Goal: Task Accomplishment & Management: Complete application form

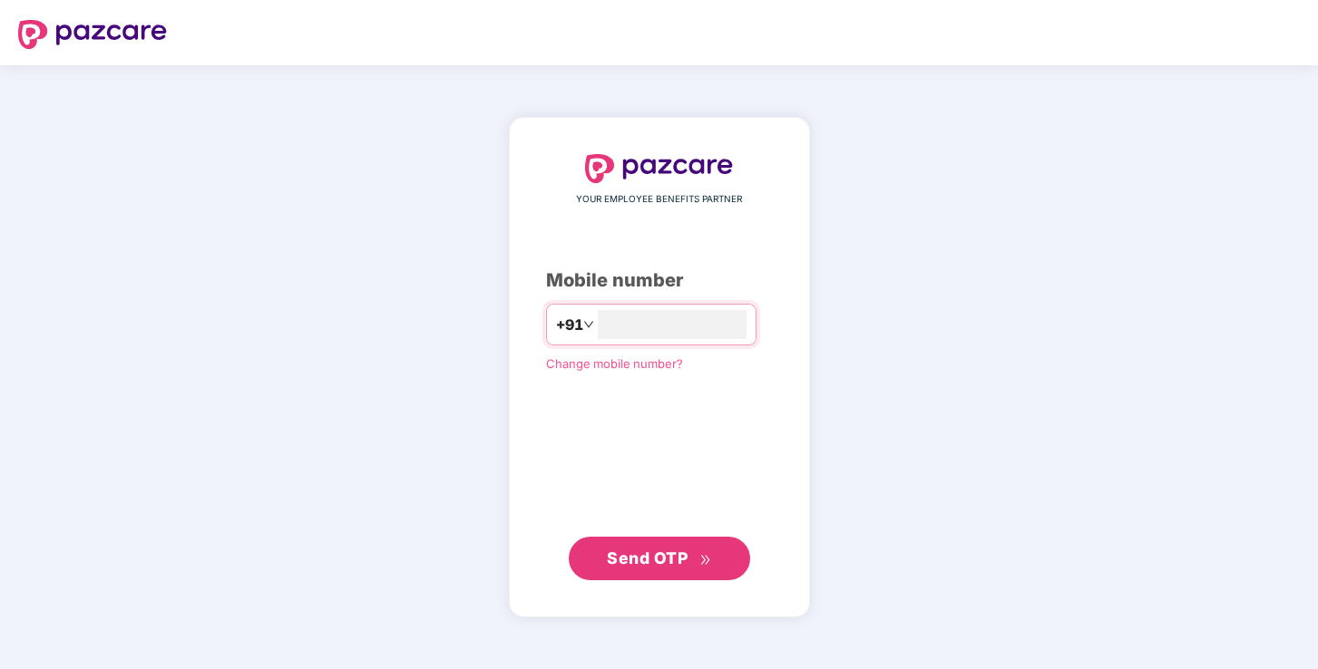
type input "**********"
click at [682, 561] on span "Send OTP" at bounding box center [647, 558] width 81 height 19
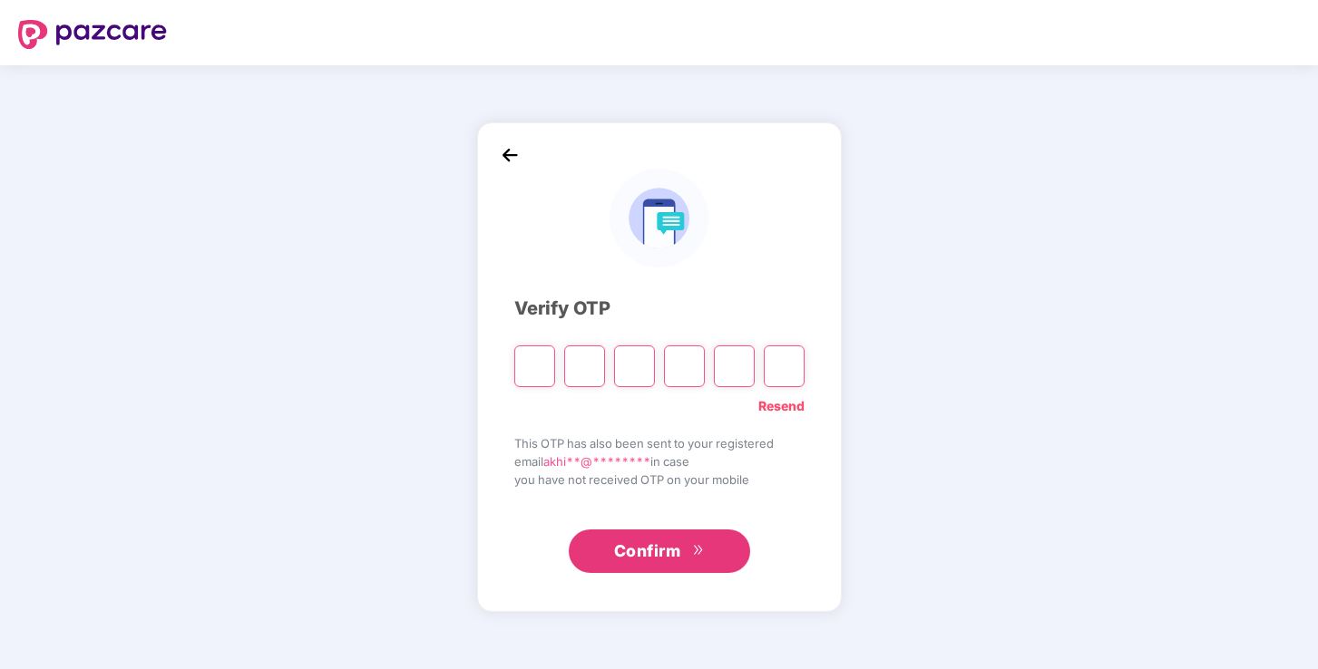
click at [529, 366] on input "Please enter verification code. Digit 1" at bounding box center [534, 367] width 41 height 42
type input "*"
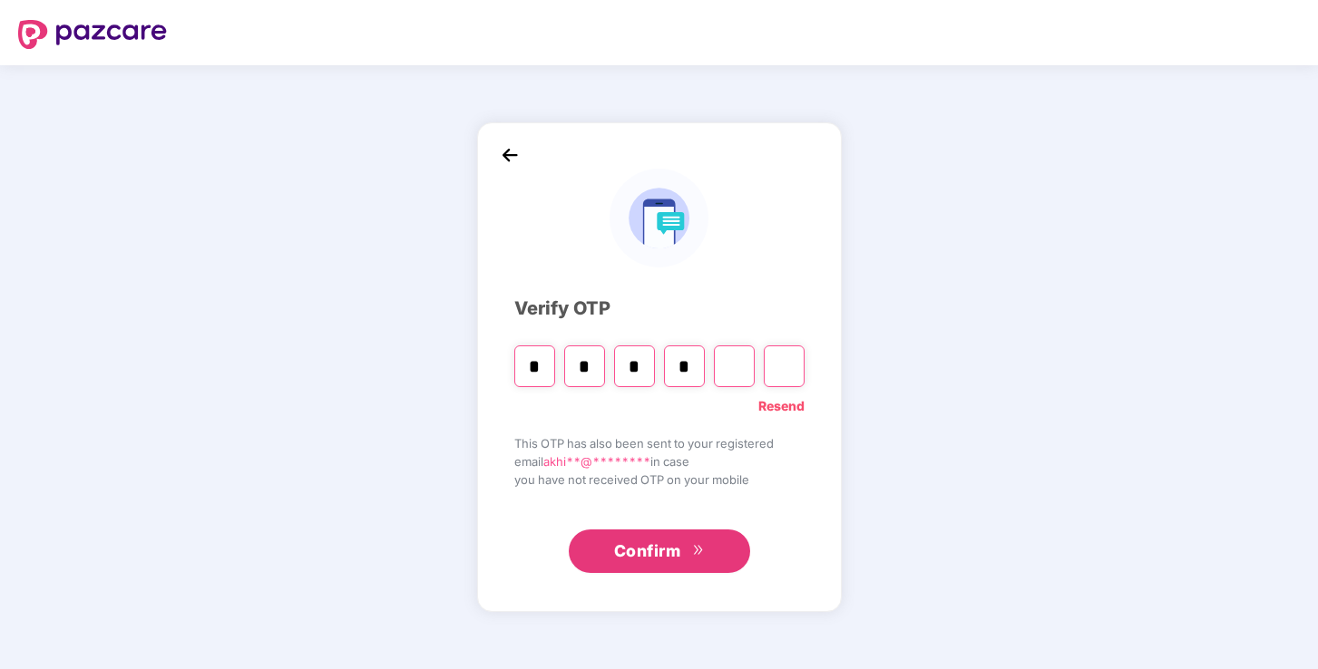
type input "*"
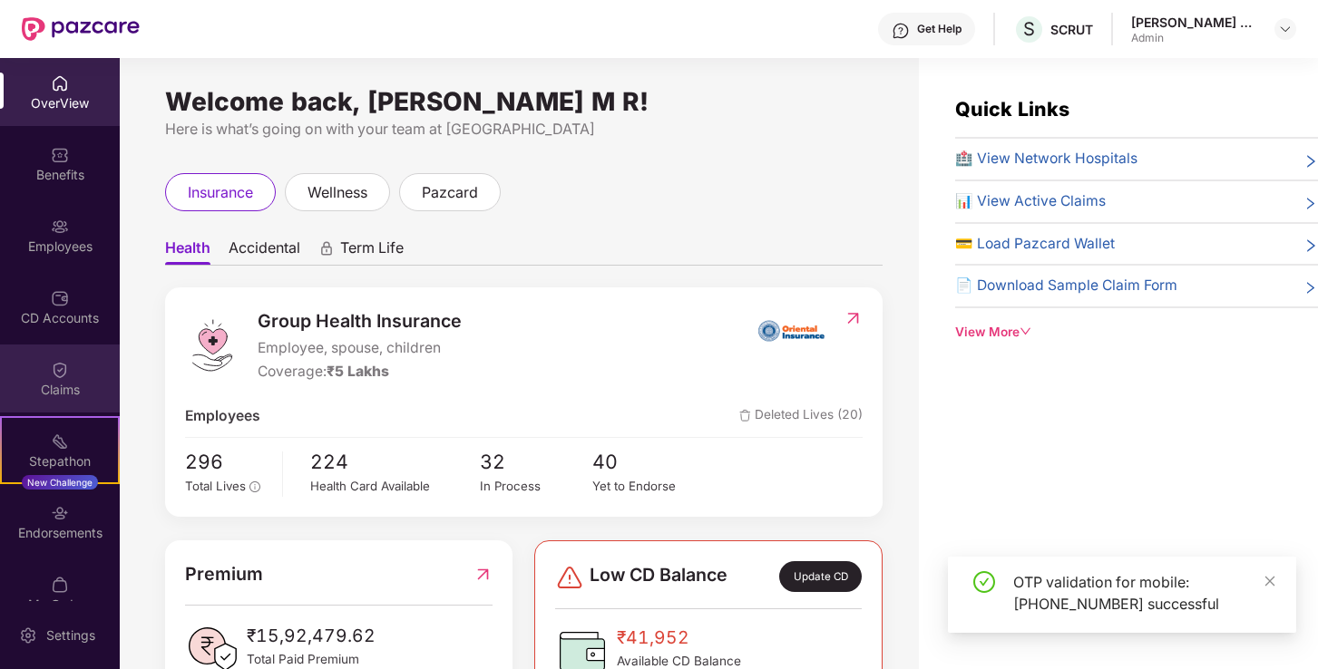
click at [93, 390] on div "Claims" at bounding box center [60, 390] width 120 height 18
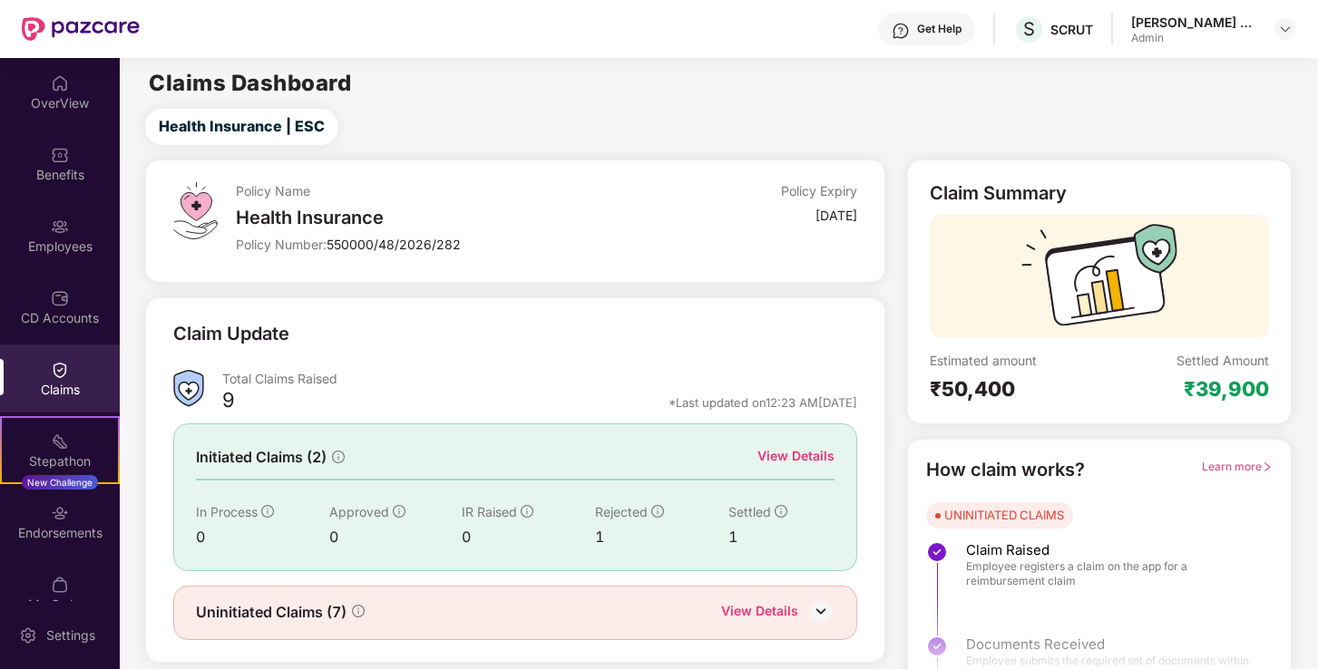
click at [961, 31] on div "Get Help" at bounding box center [939, 29] width 44 height 15
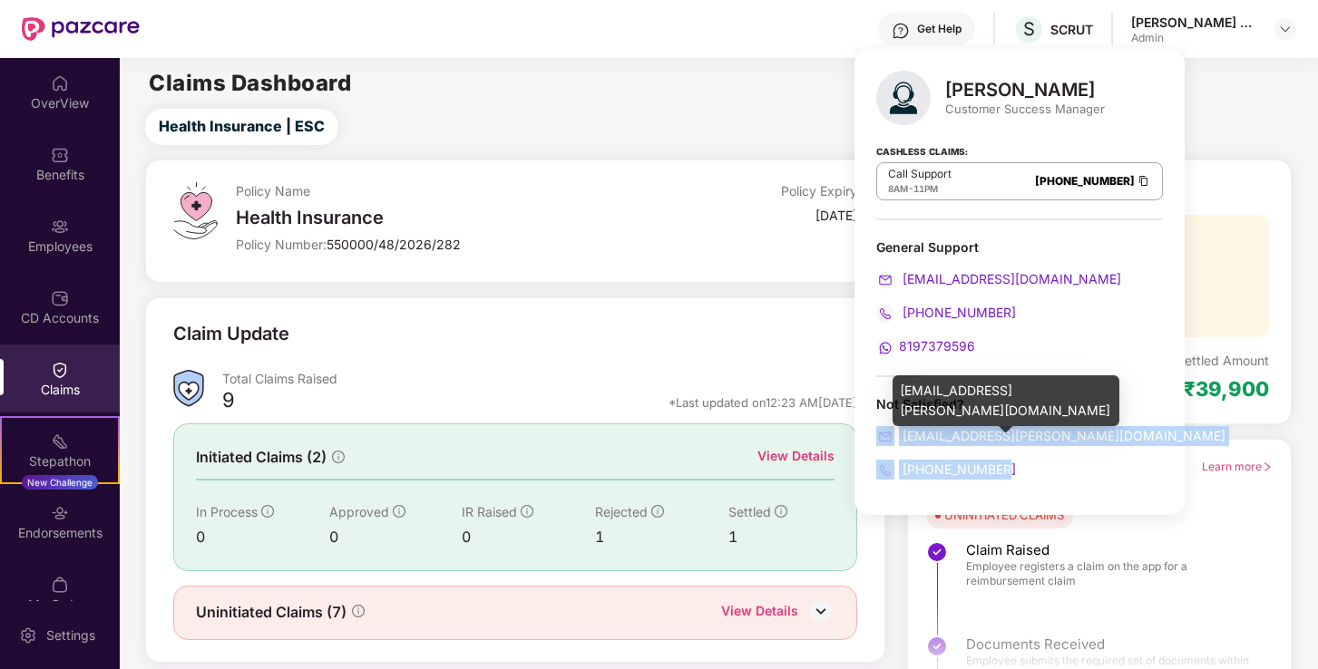
drag, startPoint x: 1016, startPoint y: 469, endPoint x: 879, endPoint y: 434, distance: 141.5
click at [879, 434] on div "Not Satisfied? pallavi.nambiar@pazcare.com +918484953592" at bounding box center [1019, 437] width 287 height 84
copy div "pallavi.nambiar@pazcare.com +918484953592"
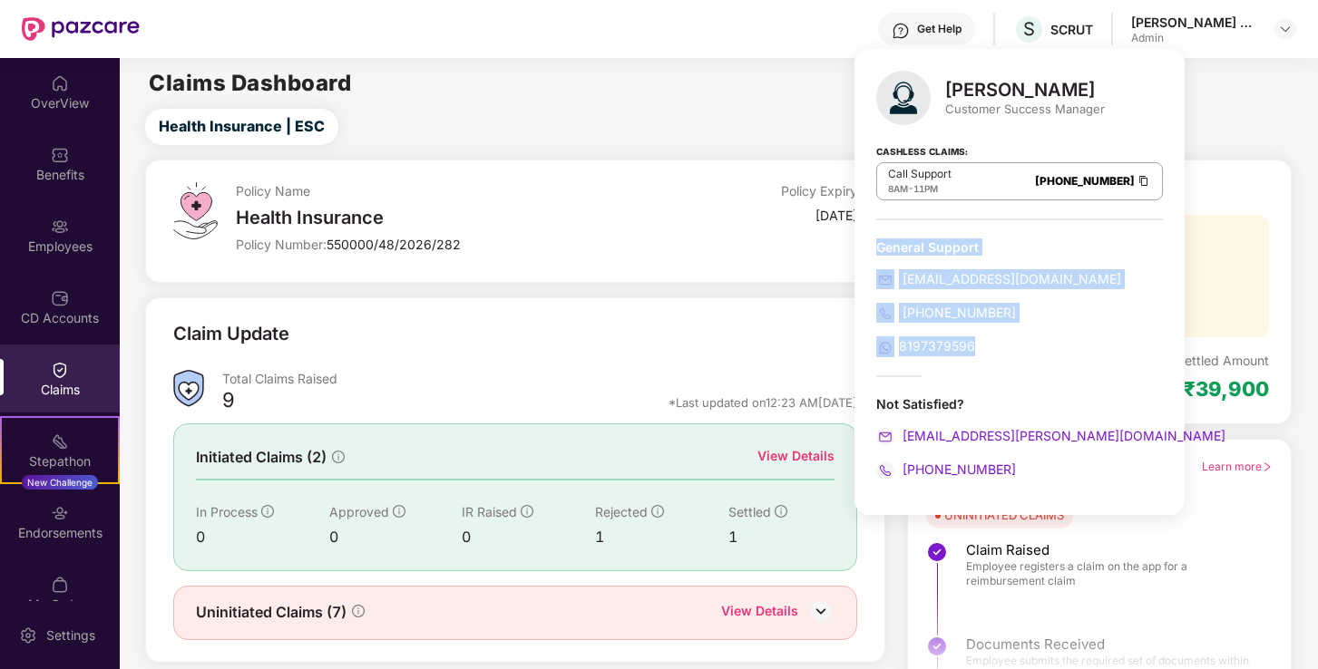
drag, startPoint x: 880, startPoint y: 244, endPoint x: 976, endPoint y: 353, distance: 145.2
click at [976, 353] on div "General Support support@pazcare.com 080-3783-4753 8197379596" at bounding box center [1019, 298] width 287 height 119
copy div "General Support support@pazcare.com 080-3783-4753 8197379596"
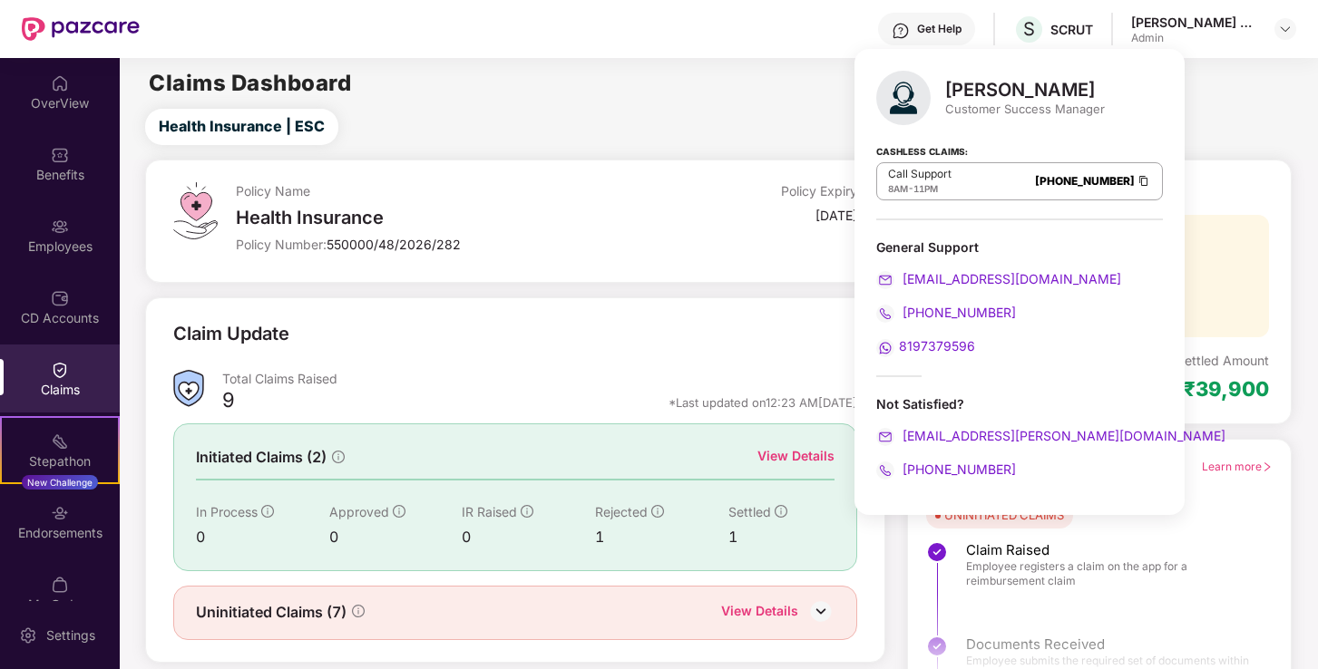
click at [1024, 245] on div "General Support" at bounding box center [1019, 247] width 287 height 17
click at [1137, 181] on img at bounding box center [1144, 180] width 15 height 15
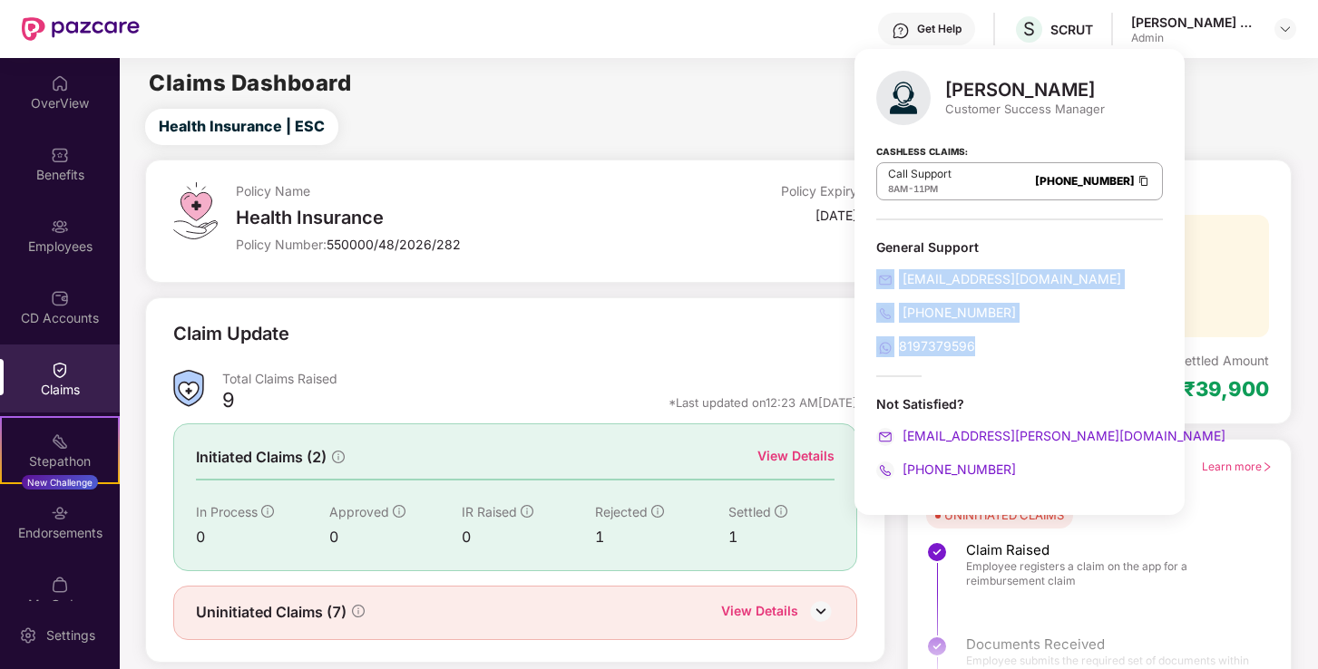
drag, startPoint x: 991, startPoint y: 349, endPoint x: 864, endPoint y: 266, distance: 152.0
click at [864, 266] on div "Pallavi S Nambiar Customer Success Manager Cashless Claims: Call Support 8AM - …" at bounding box center [1019, 282] width 330 height 466
copy div "support@pazcare.com 080-3783-4753 8197379596"
click at [1137, 182] on img at bounding box center [1144, 180] width 15 height 15
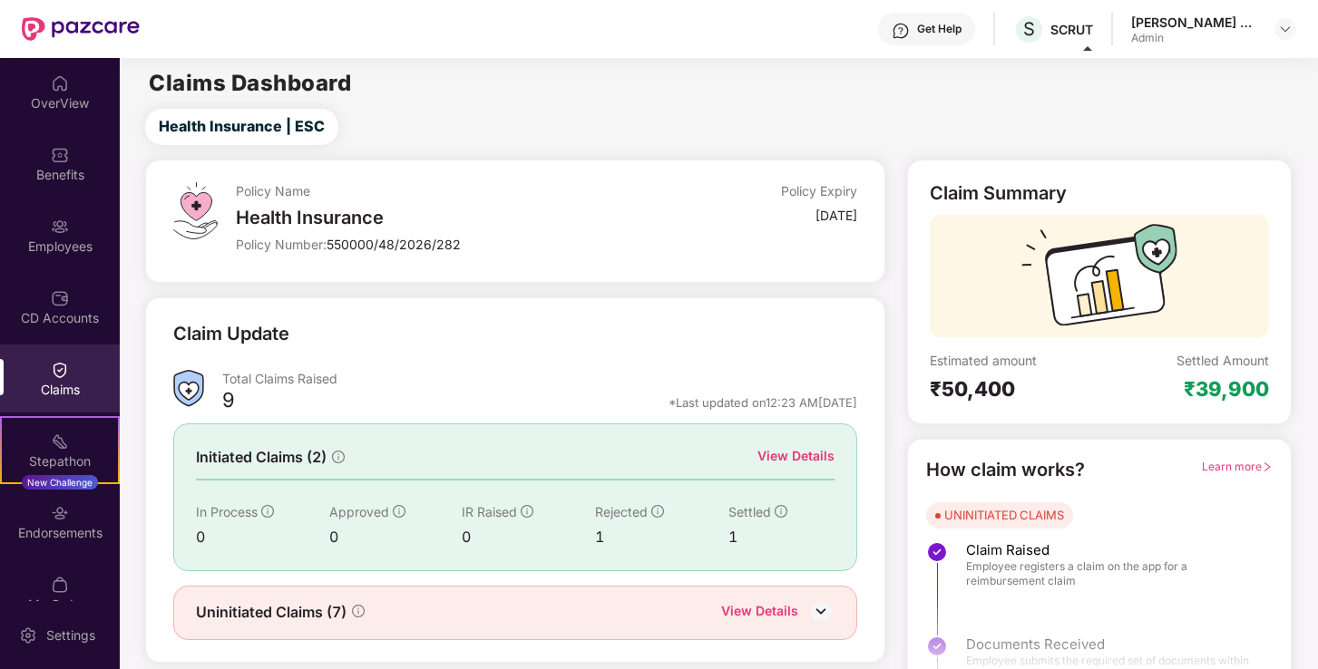
click at [650, 101] on main "Claims Dashboard Health Insurance | ESC Policy Name Health Insurance Policy Num…" at bounding box center [718, 384] width 1197 height 652
click at [1283, 28] on img at bounding box center [1285, 29] width 15 height 15
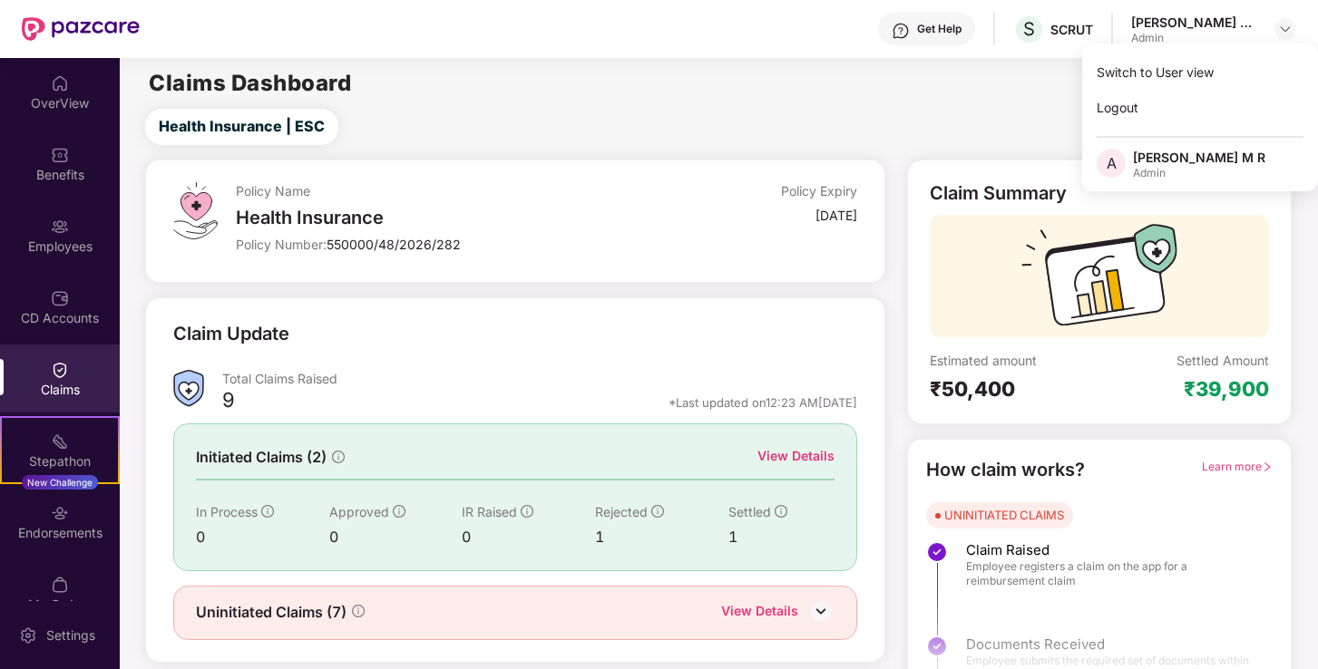
click at [1176, 165] on div "Akhila M R" at bounding box center [1199, 157] width 132 height 17
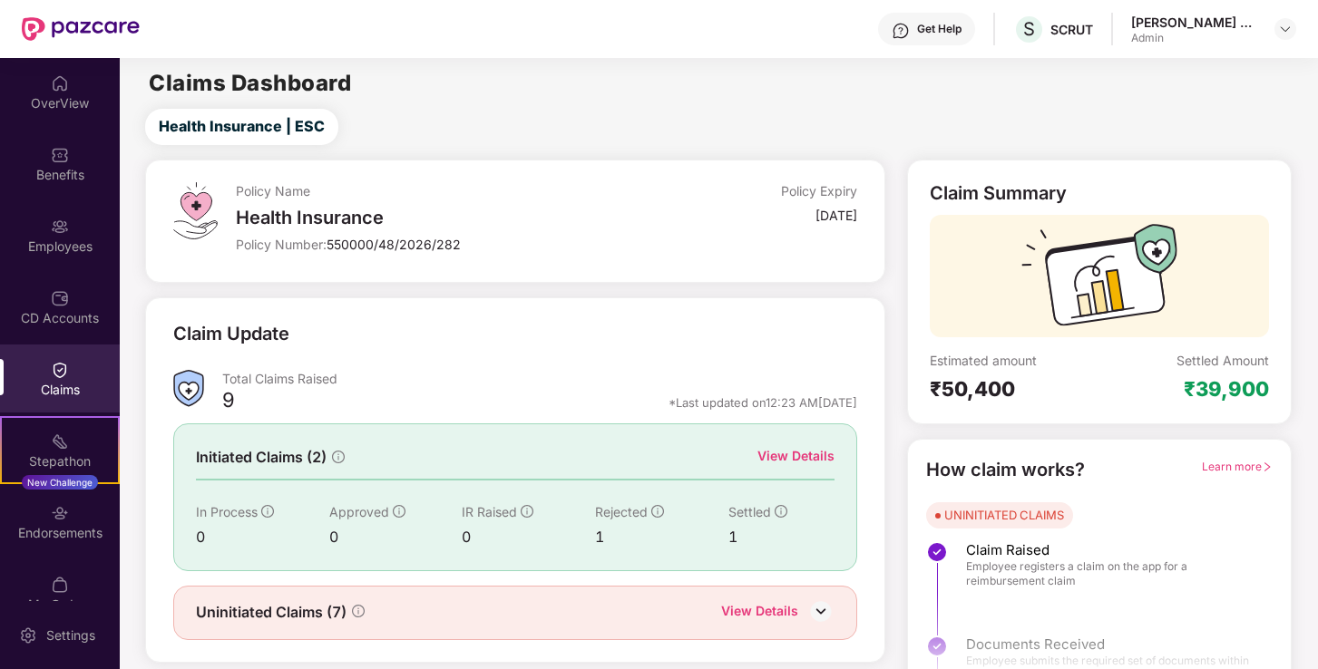
click at [1238, 53] on div "Get Help S SCRUT Akhila M R Admin" at bounding box center [718, 29] width 1157 height 58
click at [1243, 14] on div "Akhila M R" at bounding box center [1194, 22] width 127 height 17
click at [1281, 29] on img at bounding box center [1285, 29] width 15 height 15
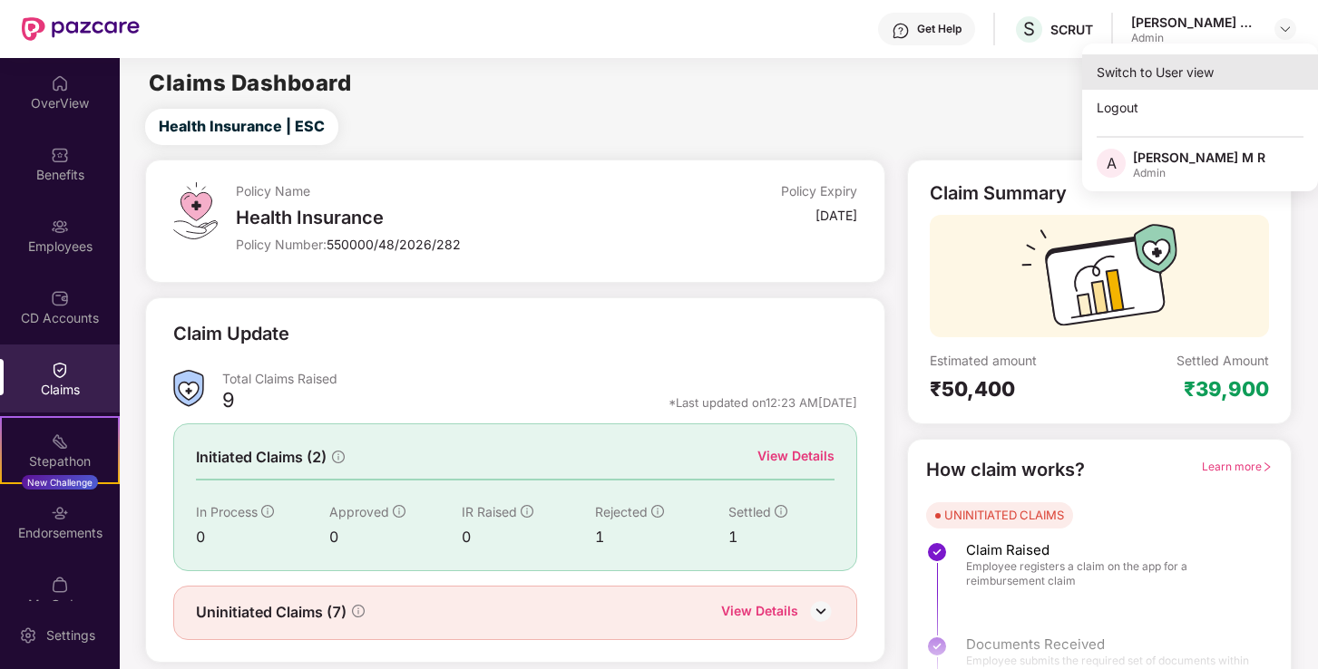
click at [1168, 76] on div "Switch to User view" at bounding box center [1200, 71] width 236 height 35
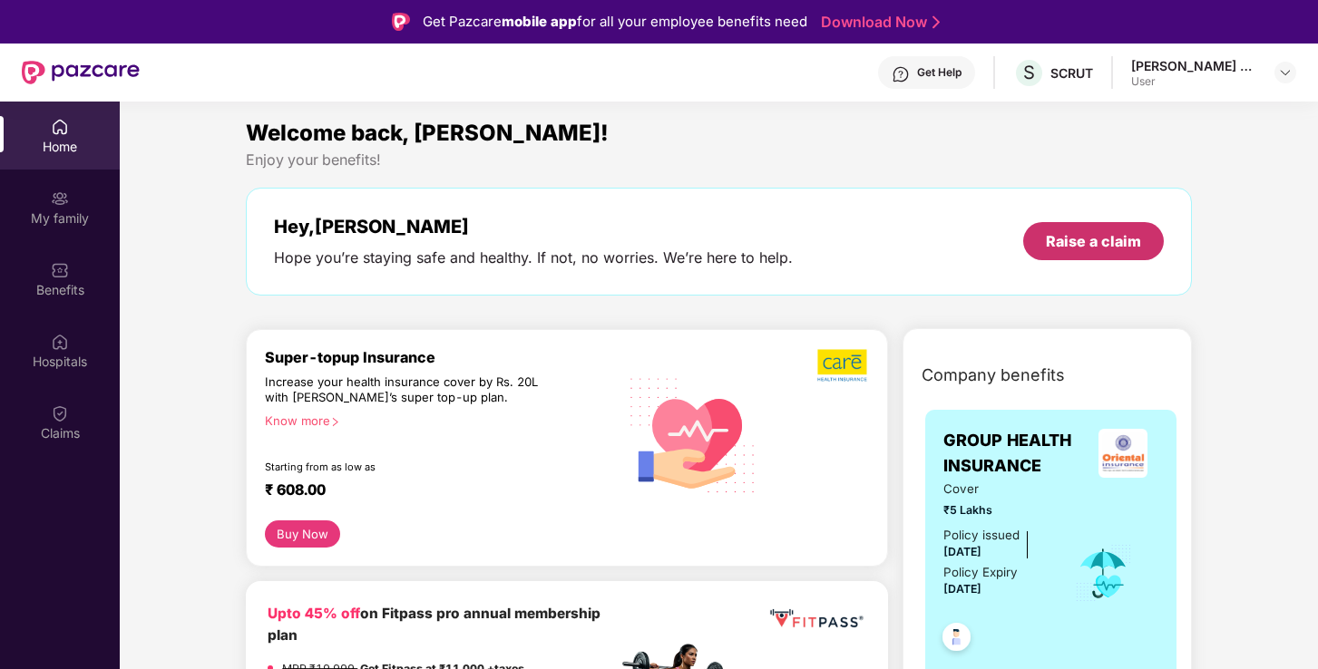
click at [1116, 237] on div "Raise a claim" at bounding box center [1093, 241] width 95 height 20
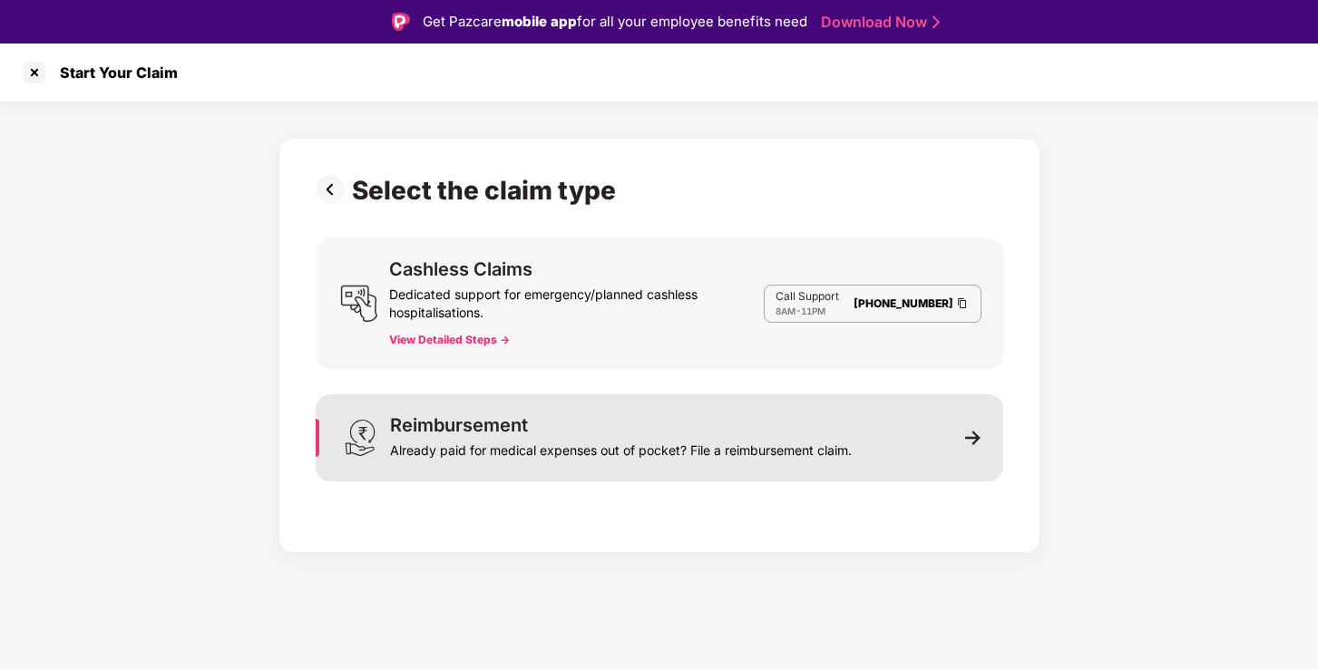
click at [932, 439] on div "Reimbursement Already paid for medical expenses out of pocket? File a reimburse…" at bounding box center [660, 438] width 688 height 87
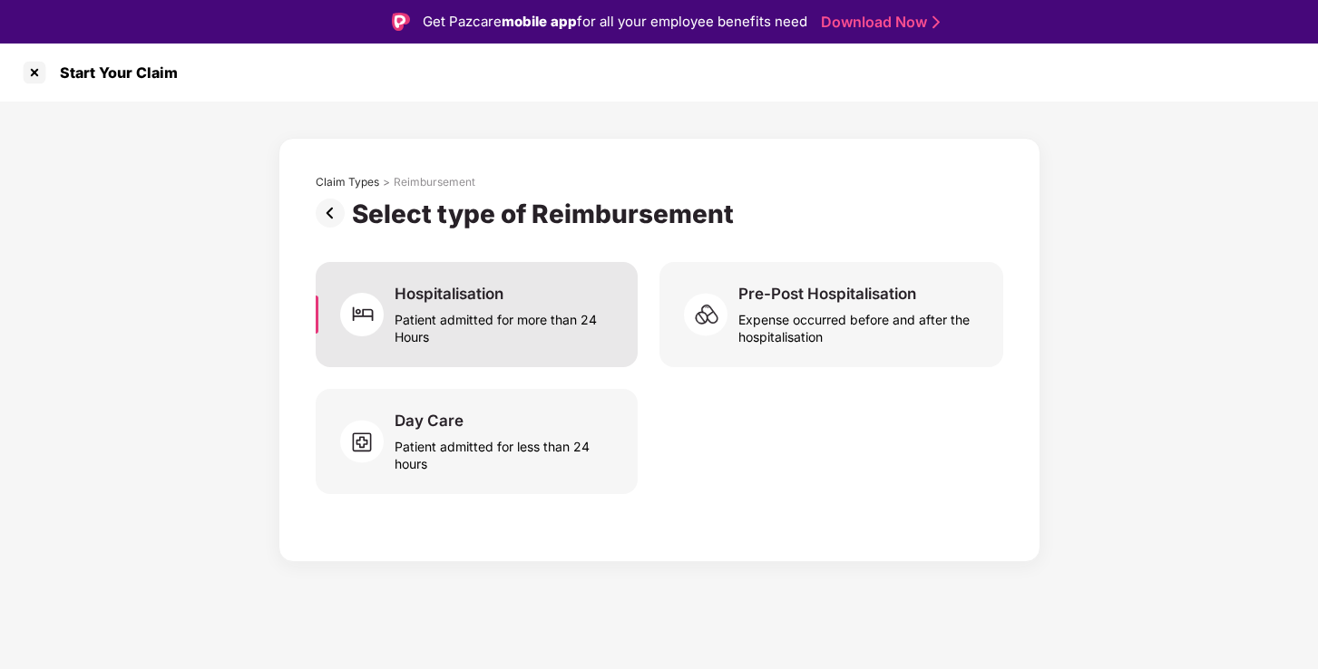
click at [545, 328] on div "Patient admitted for more than 24 Hours" at bounding box center [505, 325] width 220 height 42
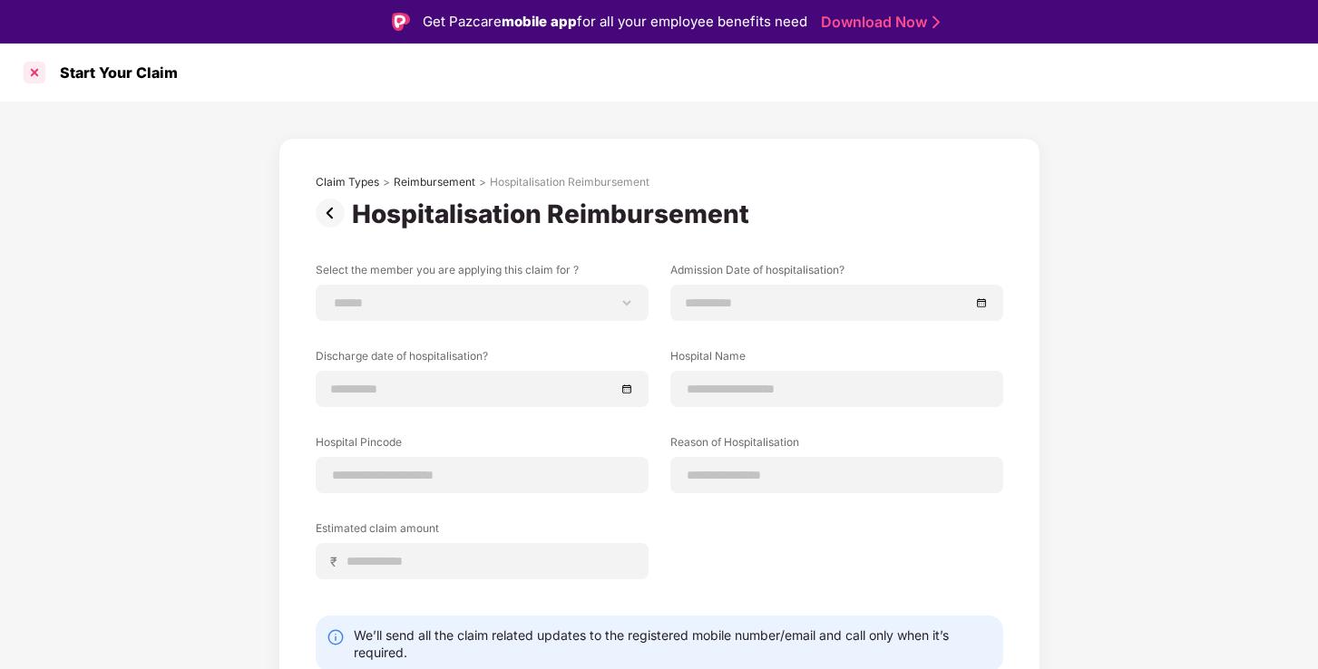
click at [40, 73] on div at bounding box center [34, 72] width 29 height 29
